Goal: Check status: Check status

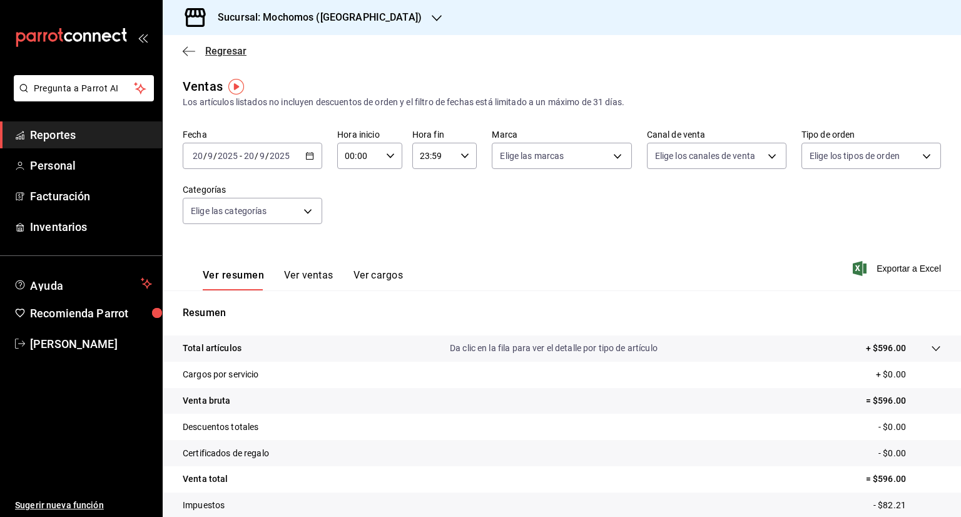
click at [226, 51] on span "Regresar" at bounding box center [225, 51] width 41 height 12
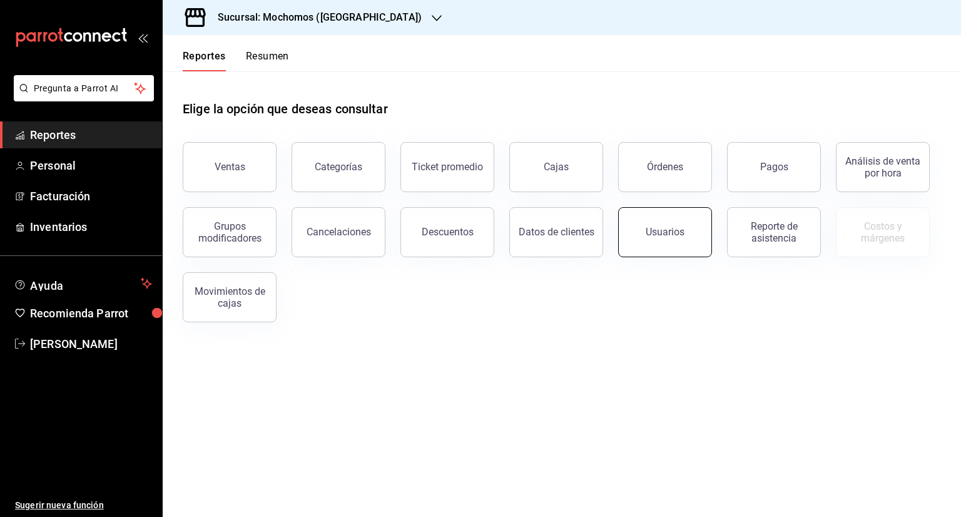
click at [654, 238] on button "Usuarios" at bounding box center [665, 232] width 94 height 50
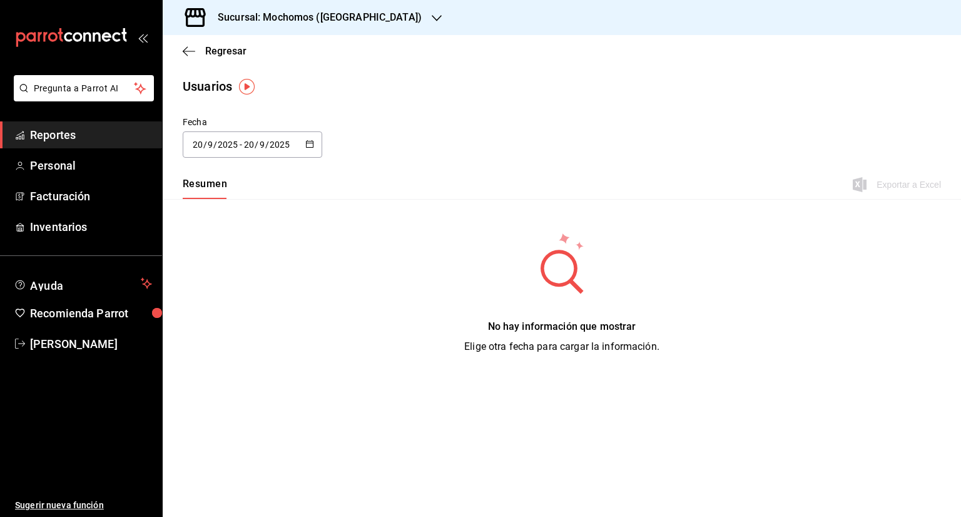
click at [315, 145] on div "[DATE] [DATE] - [DATE] [DATE]" at bounding box center [253, 144] width 140 height 26
click at [213, 215] on li "Ayer" at bounding box center [242, 212] width 118 height 28
type input "[DATE]"
type input "19"
type input "[DATE]"
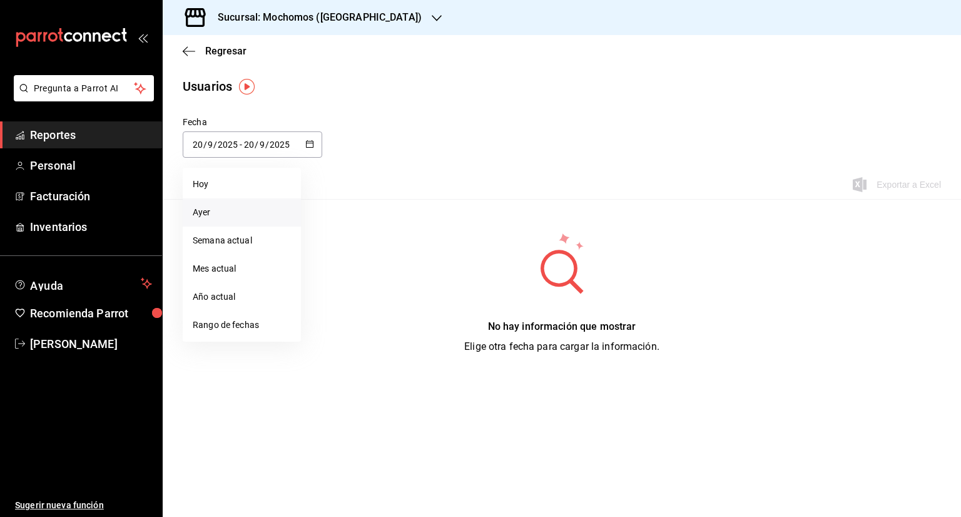
type input "19"
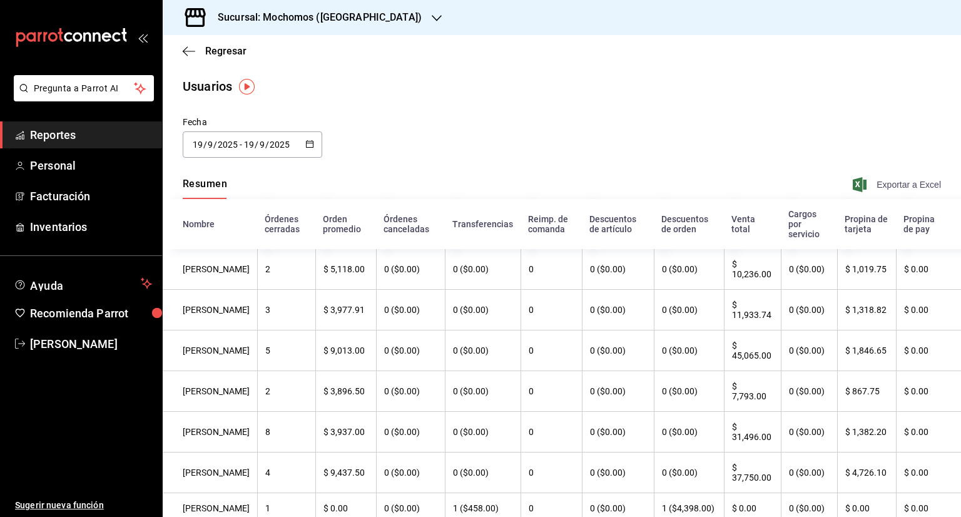
click at [891, 181] on span "Exportar a Excel" at bounding box center [898, 184] width 86 height 15
click at [220, 52] on span "Regresar" at bounding box center [225, 51] width 41 height 12
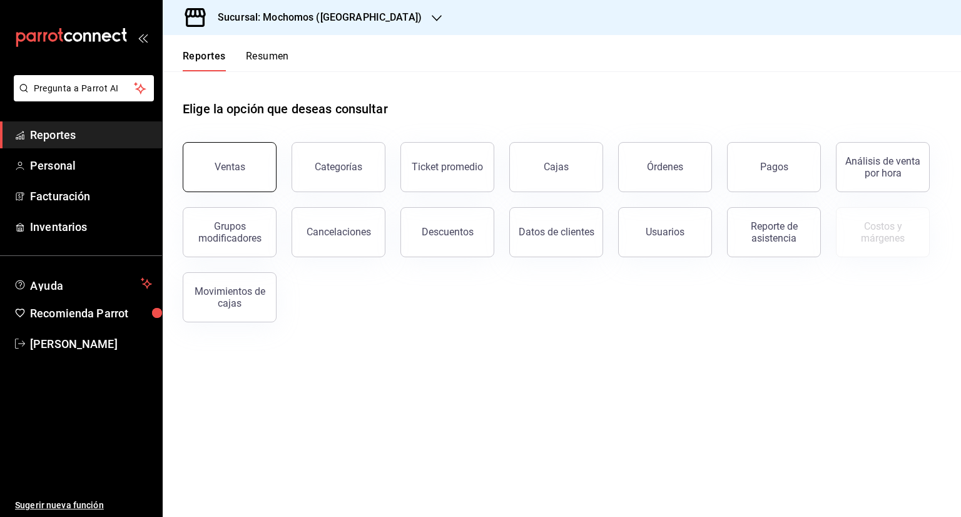
click at [233, 163] on div "Ventas" at bounding box center [230, 167] width 31 height 12
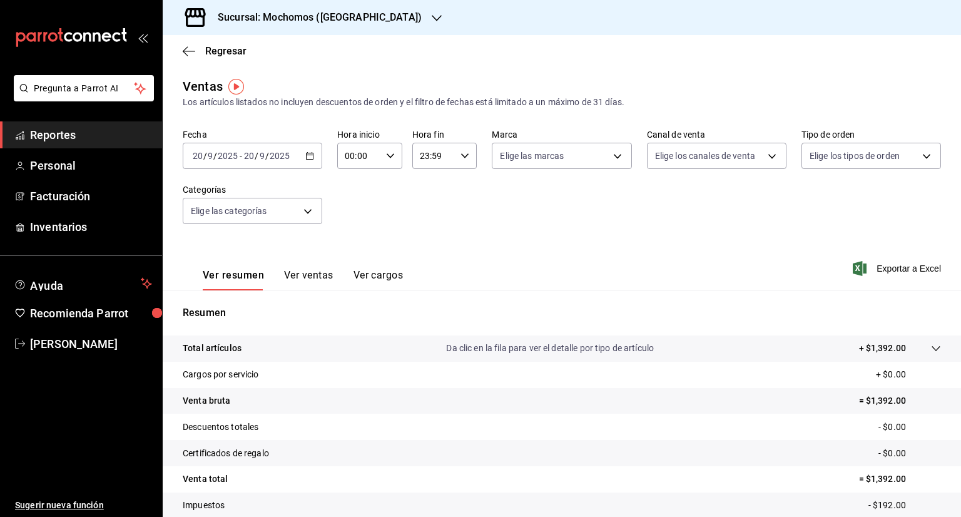
click at [305, 152] on icon "button" at bounding box center [309, 155] width 9 height 9
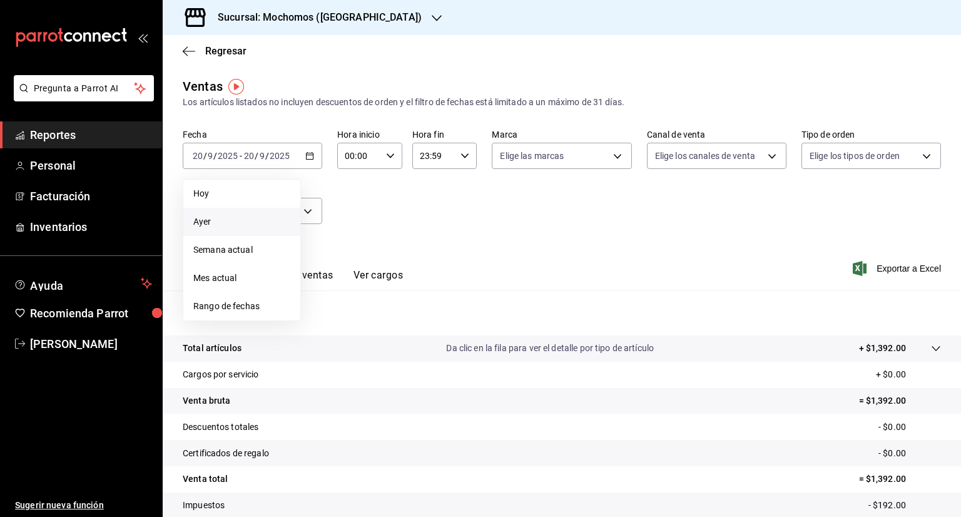
click at [213, 218] on span "Ayer" at bounding box center [241, 221] width 97 height 13
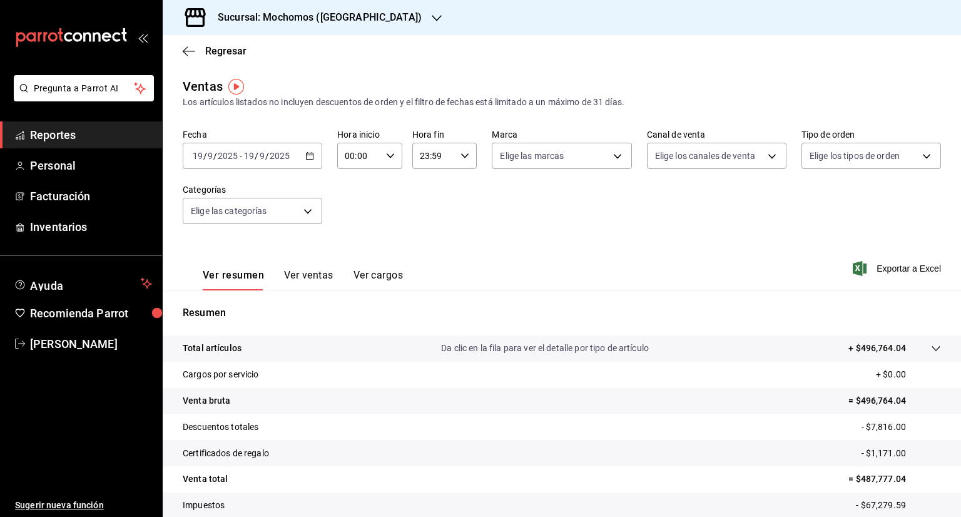
click at [212, 348] on p "Total artículos" at bounding box center [212, 348] width 59 height 13
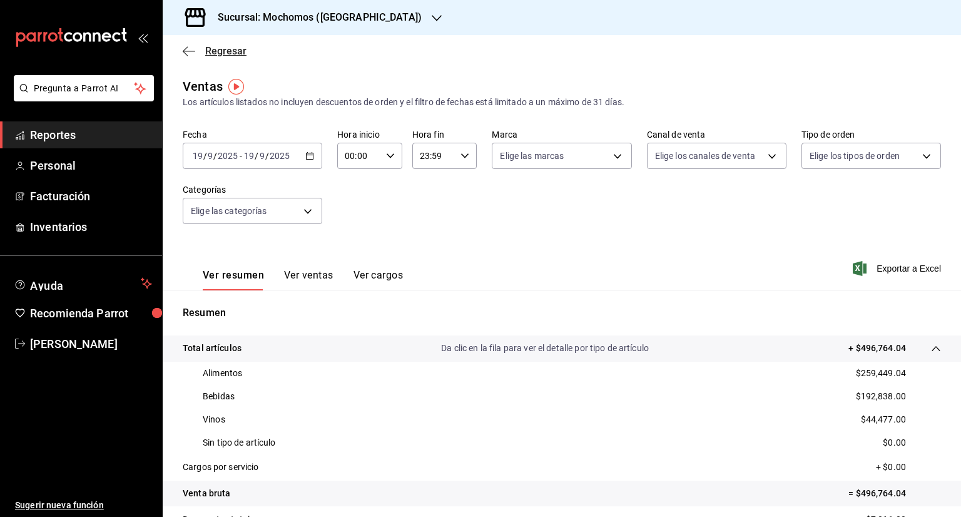
click at [223, 50] on span "Regresar" at bounding box center [225, 51] width 41 height 12
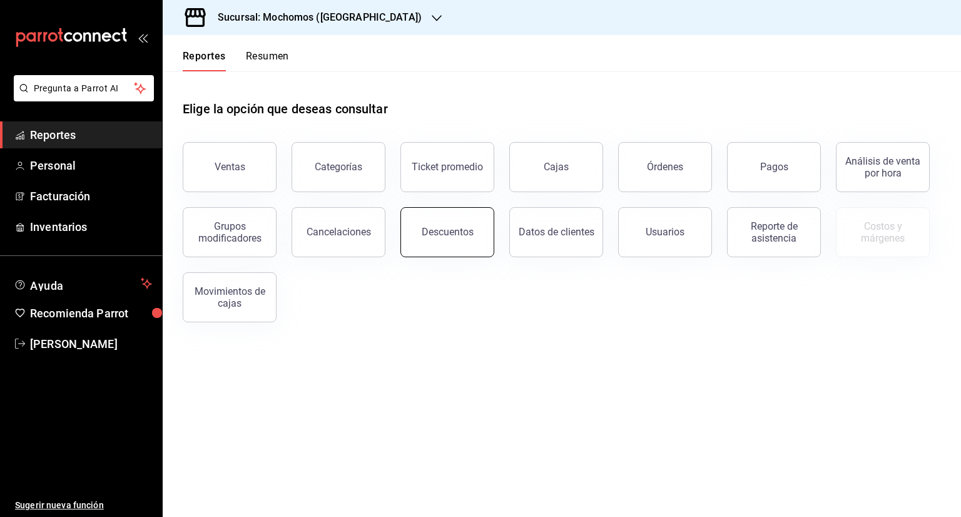
click at [429, 246] on button "Descuentos" at bounding box center [447, 232] width 94 height 50
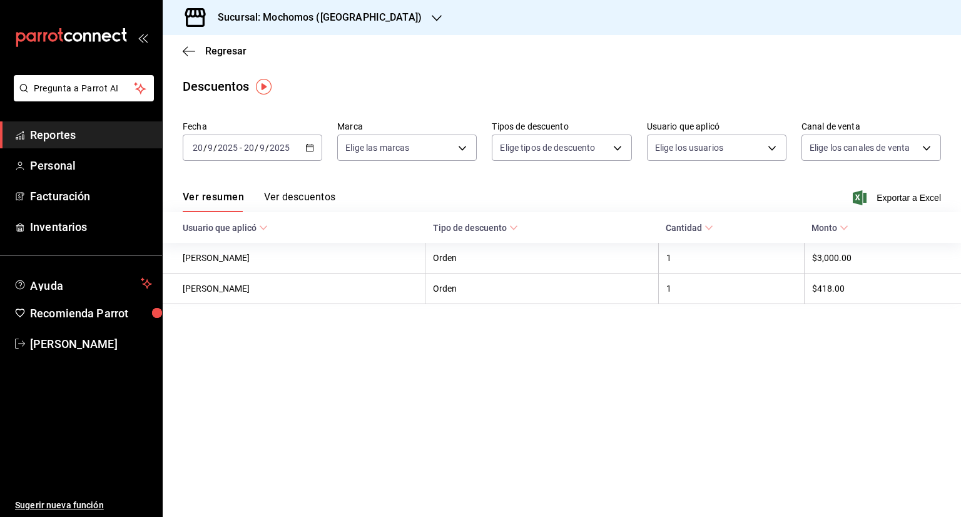
click at [315, 149] on div "[DATE] [DATE] - [DATE] [DATE]" at bounding box center [253, 148] width 140 height 26
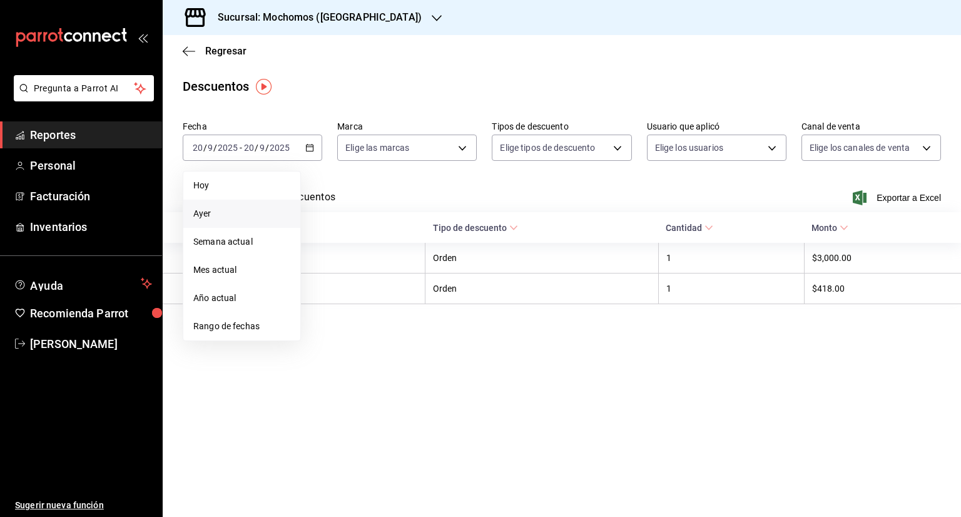
click at [205, 212] on span "Ayer" at bounding box center [241, 213] width 97 height 13
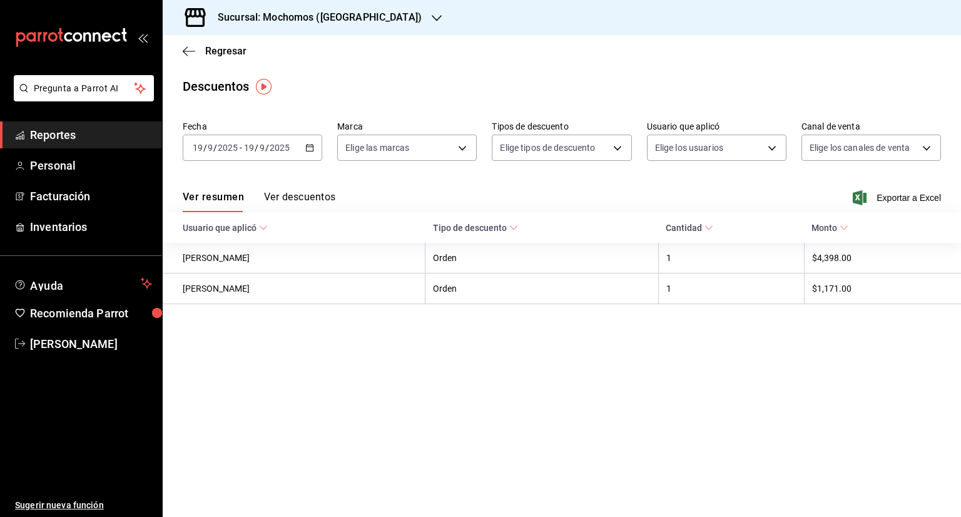
click at [310, 149] on icon "button" at bounding box center [309, 147] width 9 height 9
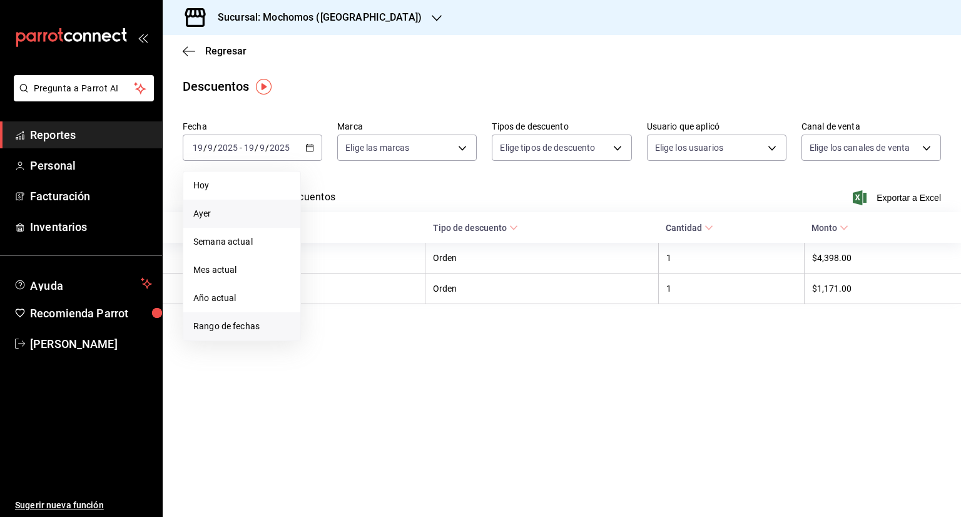
click at [230, 328] on span "Rango de fechas" at bounding box center [241, 326] width 97 height 13
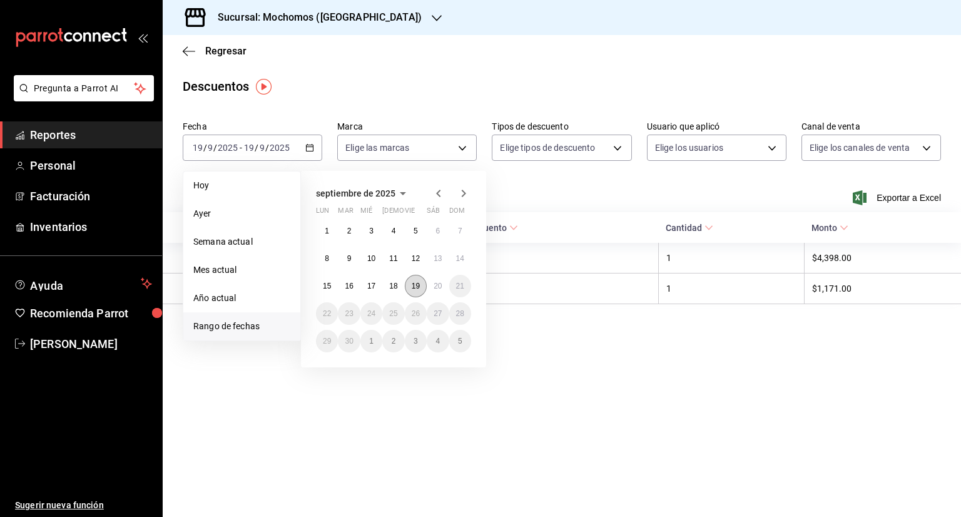
click at [415, 283] on abbr "19" at bounding box center [416, 286] width 8 height 9
click at [434, 282] on abbr "20" at bounding box center [438, 286] width 8 height 9
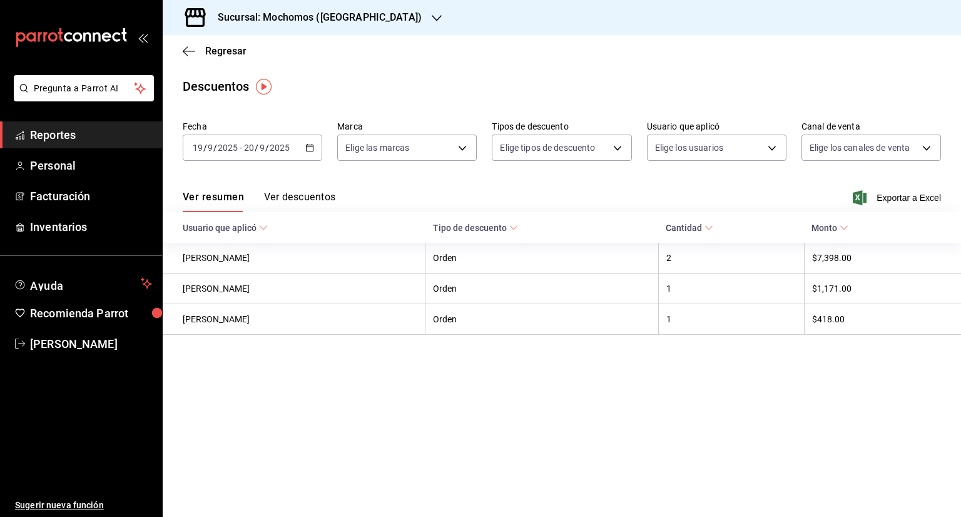
click at [300, 198] on button "Ver descuentos" at bounding box center [299, 201] width 71 height 21
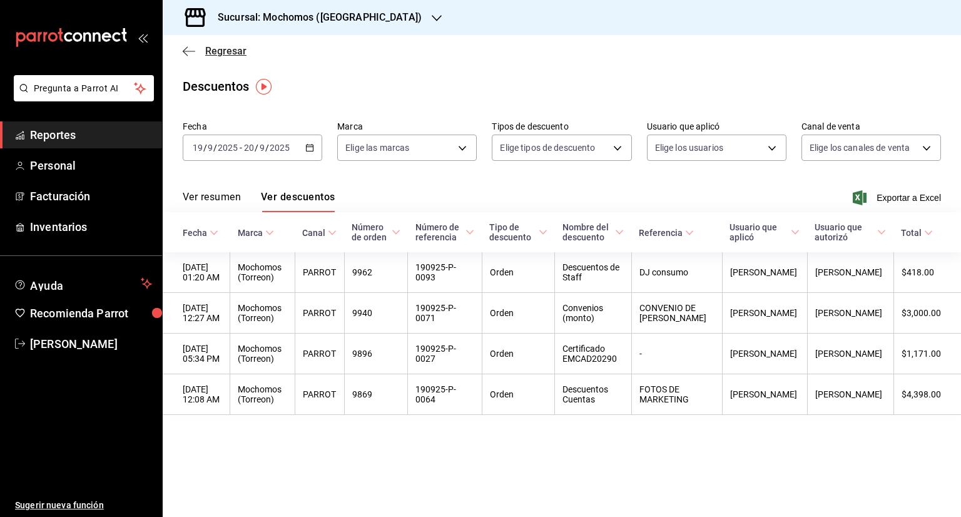
click at [222, 55] on span "Regresar" at bounding box center [225, 51] width 41 height 12
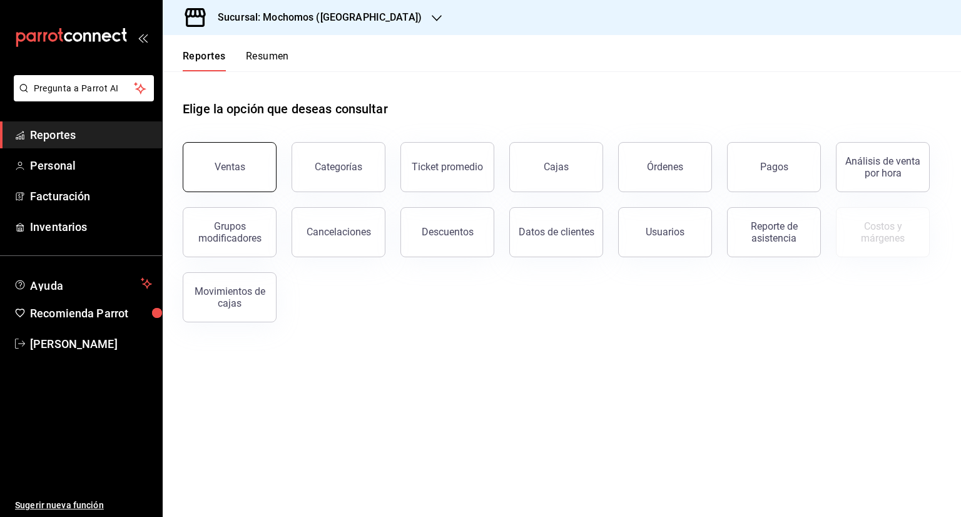
click at [242, 173] on button "Ventas" at bounding box center [230, 167] width 94 height 50
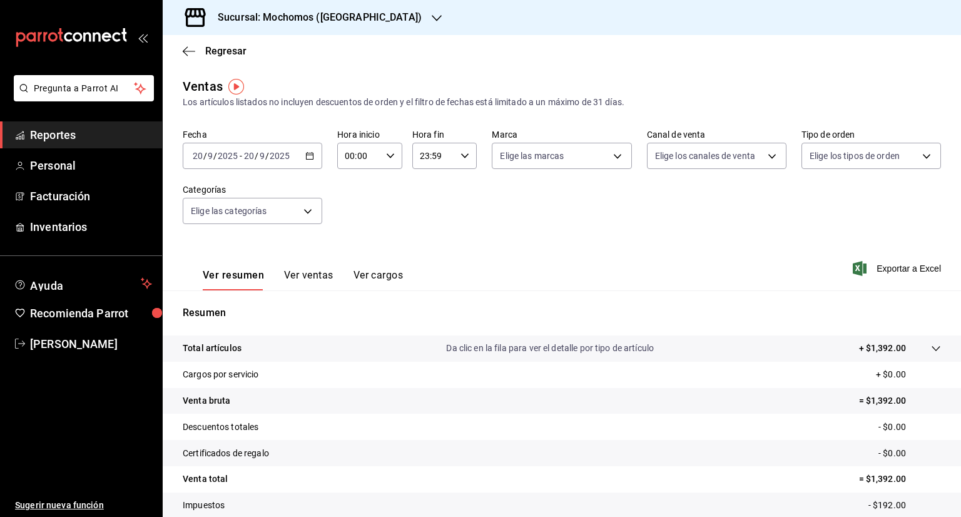
click at [307, 158] on icon "button" at bounding box center [309, 155] width 9 height 9
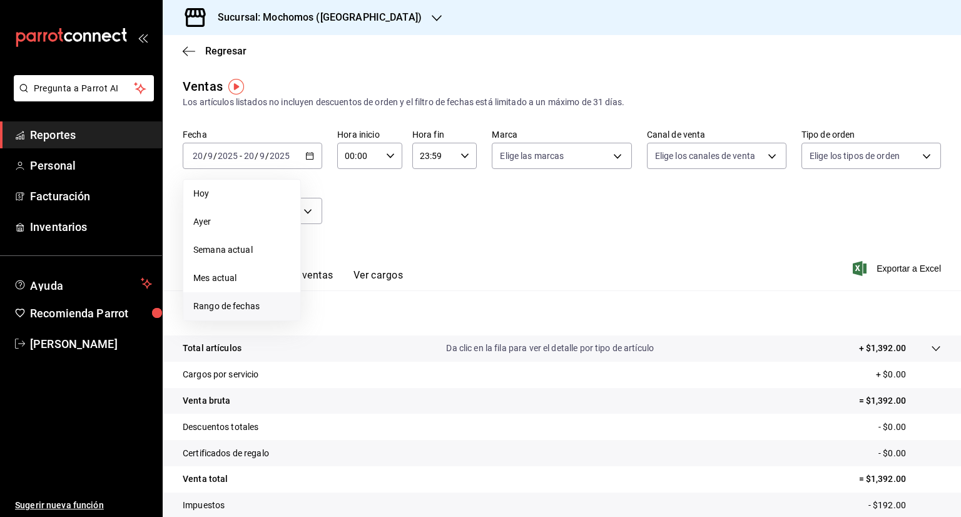
click at [243, 301] on span "Rango de fechas" at bounding box center [241, 306] width 97 height 13
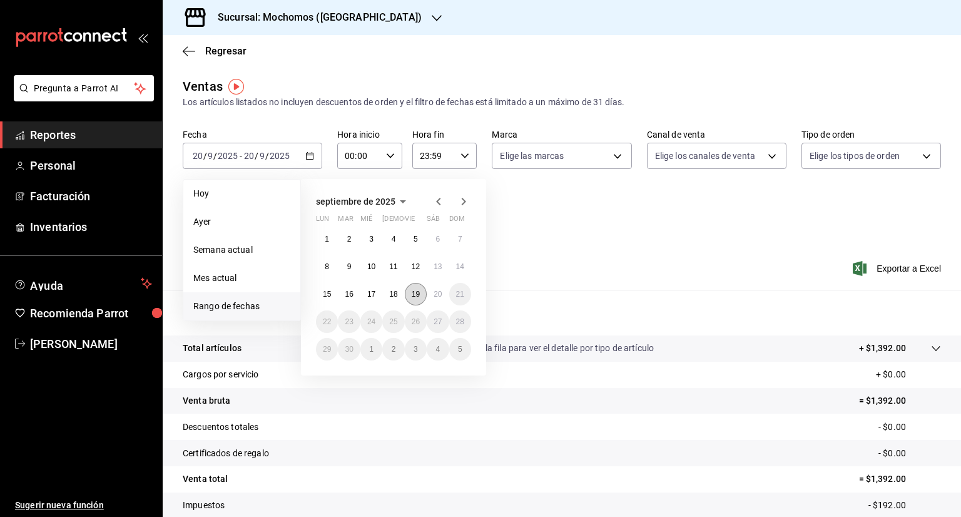
click at [413, 291] on abbr "19" at bounding box center [416, 294] width 8 height 9
click at [430, 292] on button "20" at bounding box center [438, 294] width 22 height 23
